Goal: Task Accomplishment & Management: Use online tool/utility

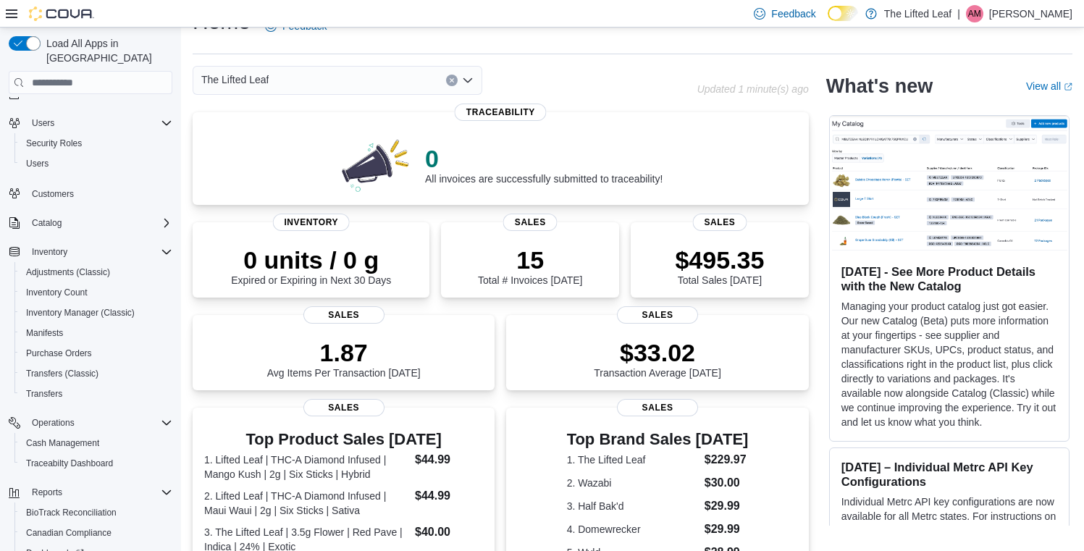
scroll to position [123, 0]
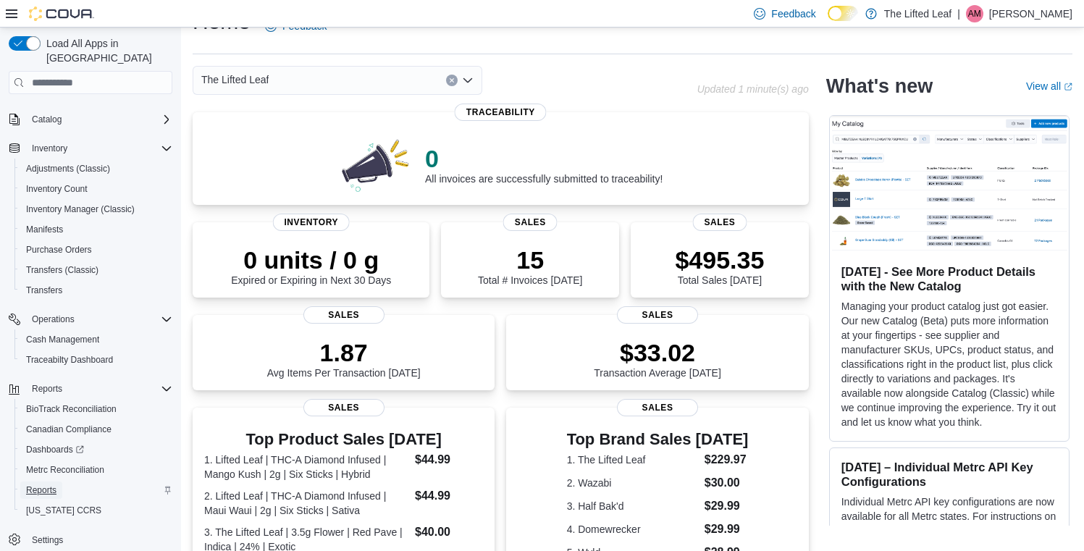
click at [44, 484] on span "Reports" at bounding box center [41, 490] width 30 height 12
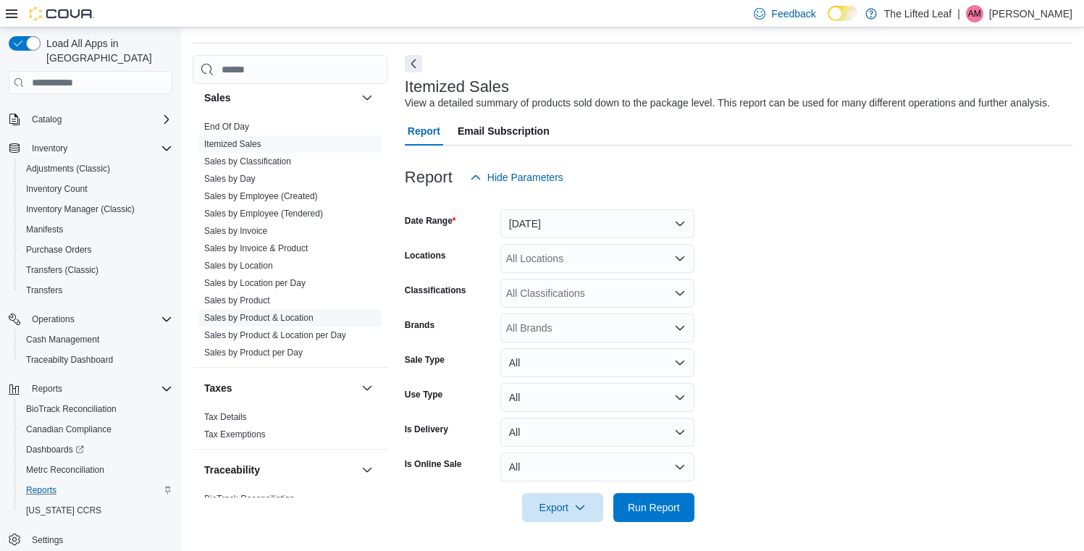
scroll to position [1007, 0]
click at [245, 143] on link "Itemized Sales" at bounding box center [232, 148] width 57 height 10
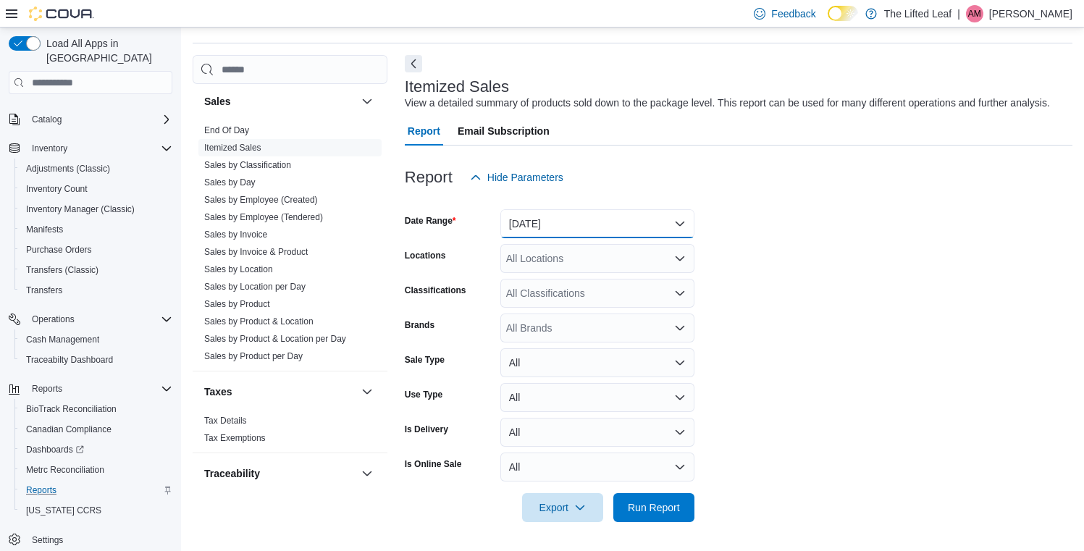
click at [668, 227] on button "[DATE]" at bounding box center [597, 223] width 194 height 29
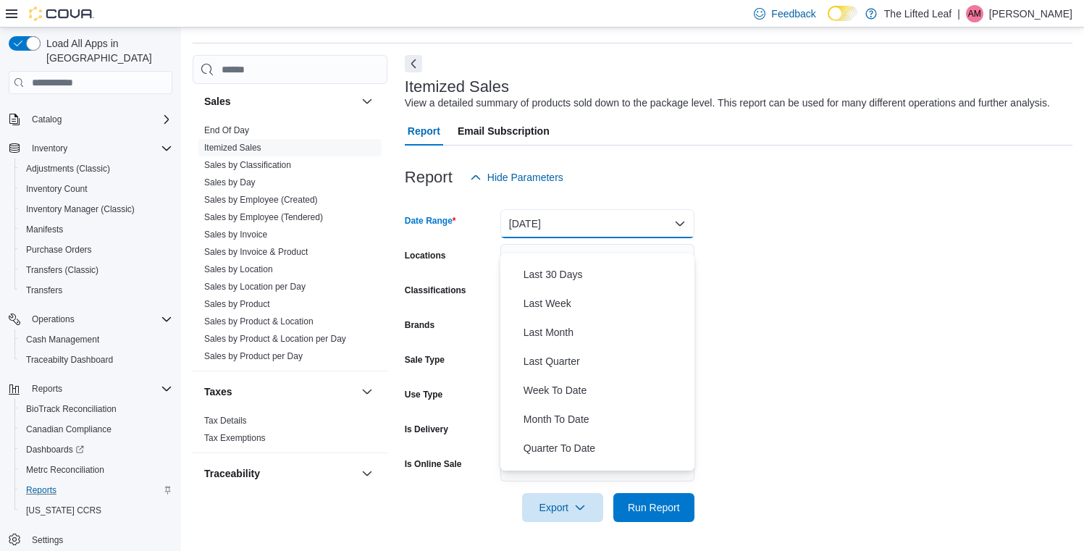
scroll to position [217, 0]
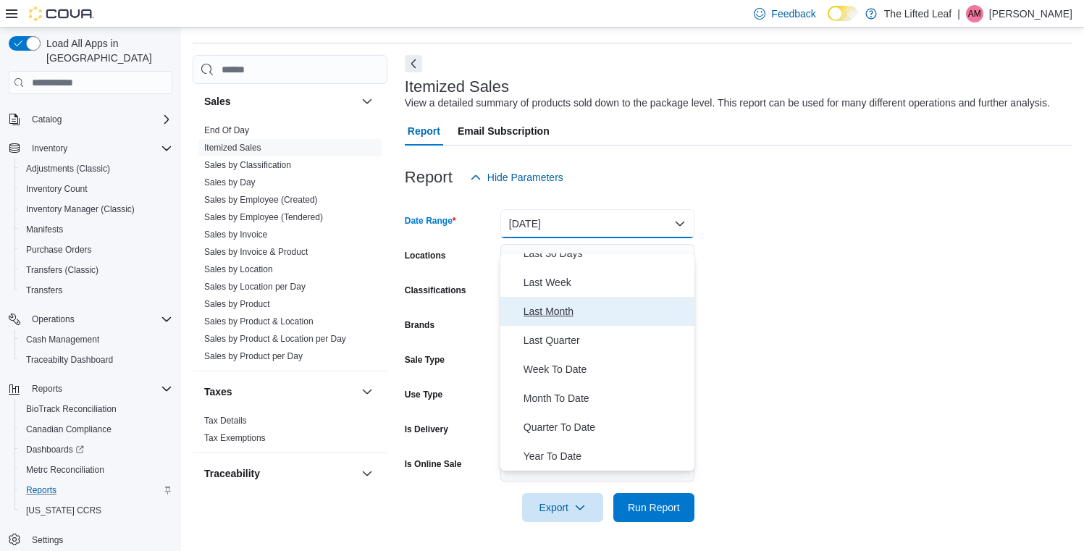
click at [569, 303] on span "Last Month" at bounding box center [606, 311] width 165 height 17
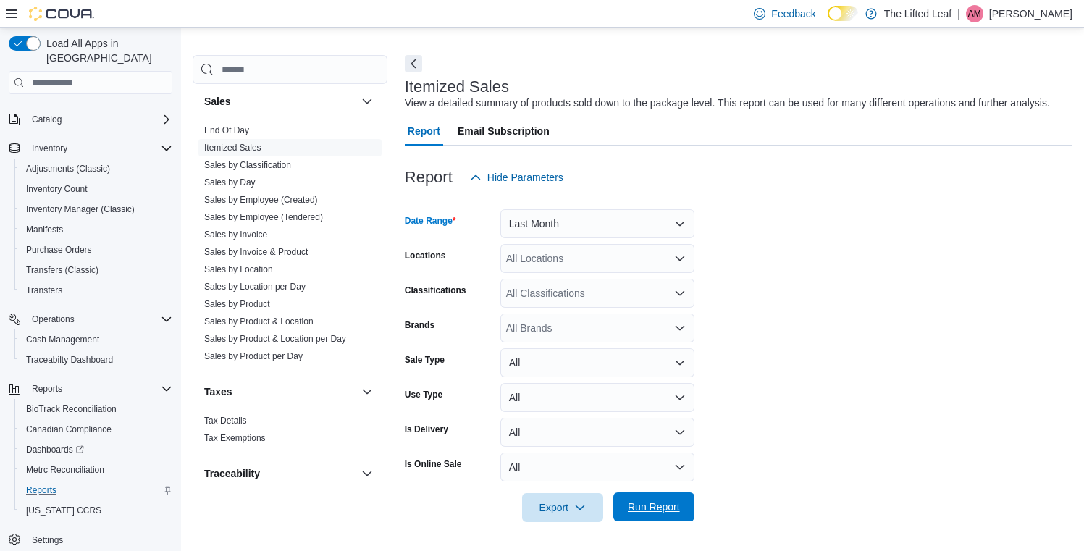
click at [647, 505] on span "Run Report" at bounding box center [654, 506] width 64 height 29
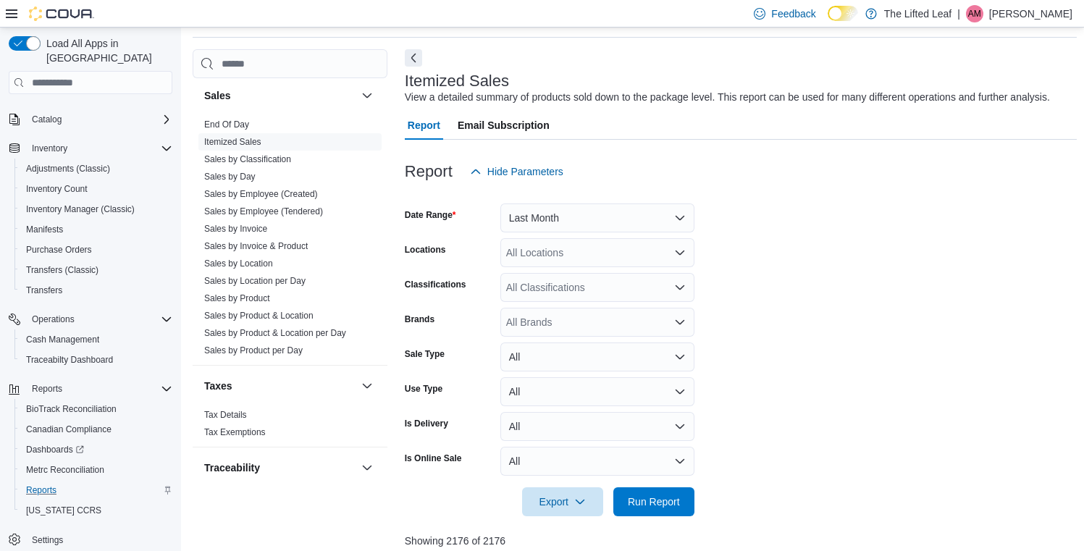
scroll to position [223, 0]
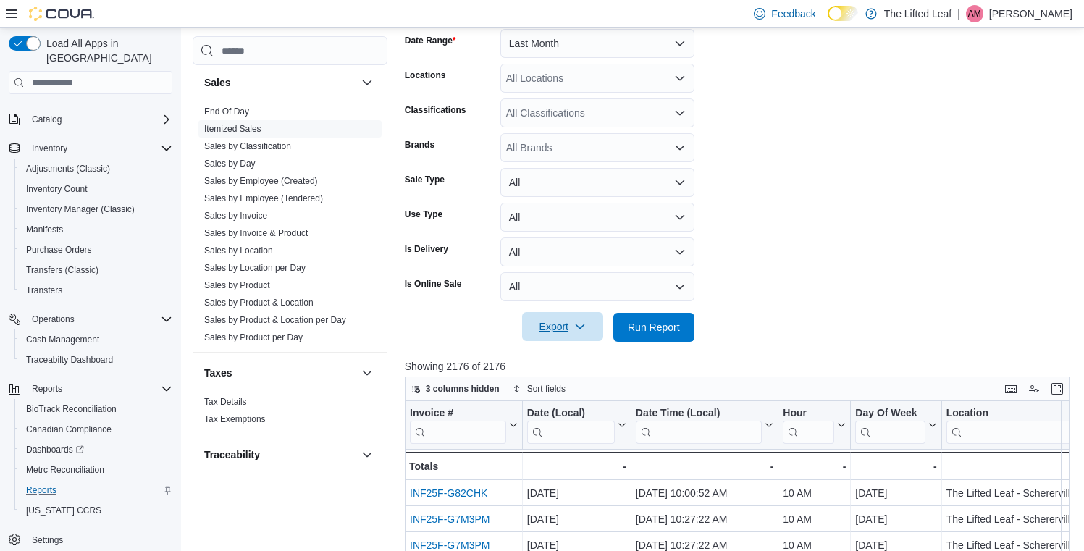
click at [553, 341] on span "Export" at bounding box center [563, 326] width 64 height 29
click at [553, 369] on span "Export to Excel" at bounding box center [562, 372] width 65 height 12
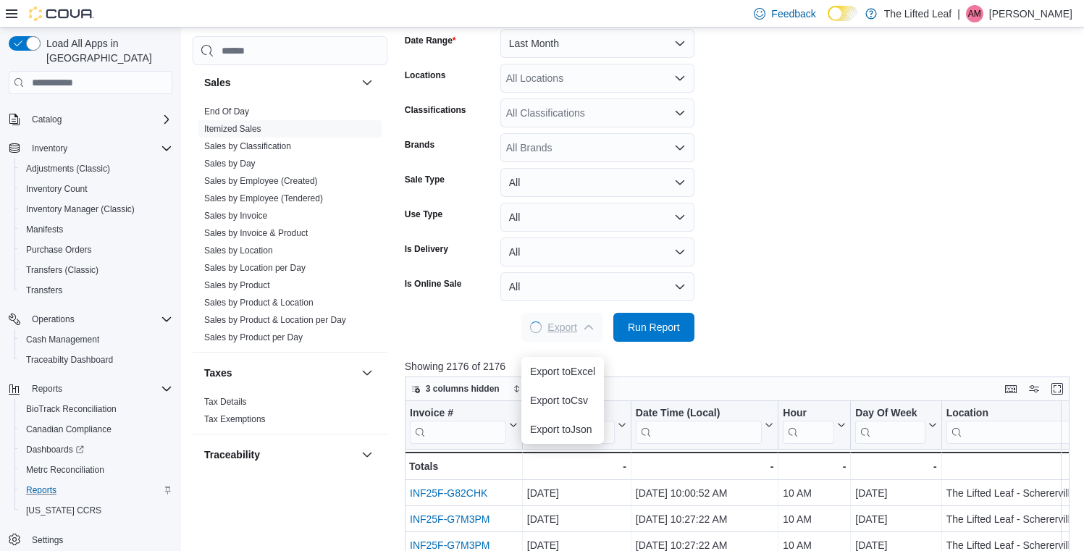
scroll to position [0, 0]
